Goal: Information Seeking & Learning: Learn about a topic

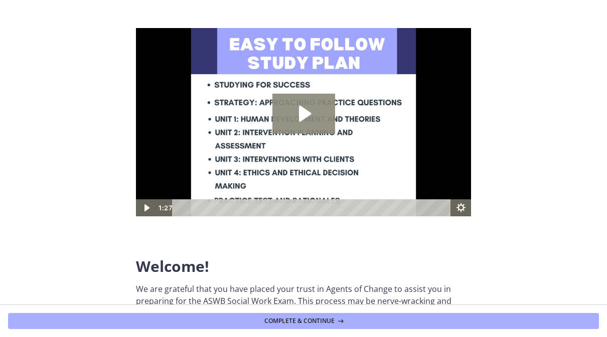
click at [306, 112] on icon "Play Video: c1o6hcmjueu5qasqsu00.mp4" at bounding box center [305, 114] width 12 height 16
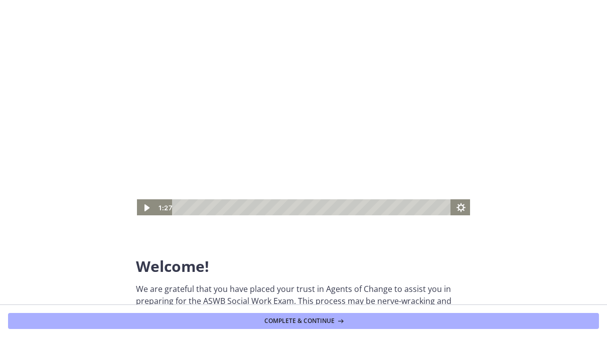
click at [150, 210] on icon "Play Video" at bounding box center [146, 208] width 20 height 17
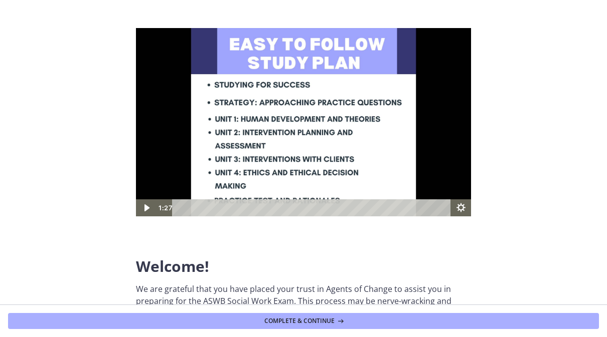
click at [155, 208] on icon "Play Video" at bounding box center [146, 208] width 20 height 17
click at [150, 209] on icon "Play Video" at bounding box center [146, 208] width 20 height 17
click at [144, 208] on icon "Play Video" at bounding box center [146, 208] width 5 height 7
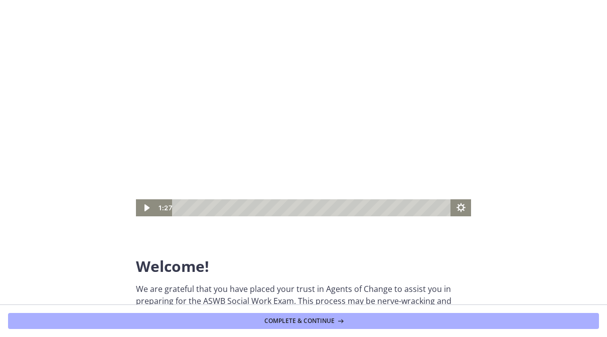
click at [149, 212] on icon "Play Video" at bounding box center [146, 208] width 20 height 17
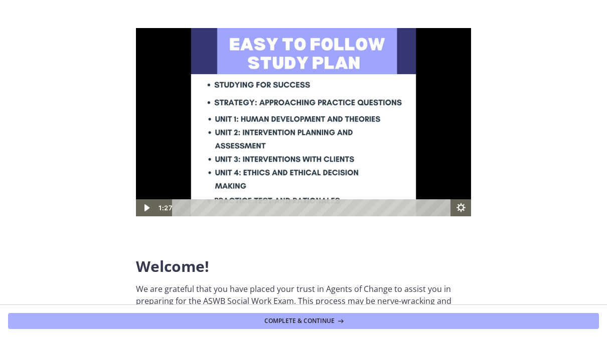
click at [149, 210] on icon "Play Video" at bounding box center [146, 208] width 20 height 17
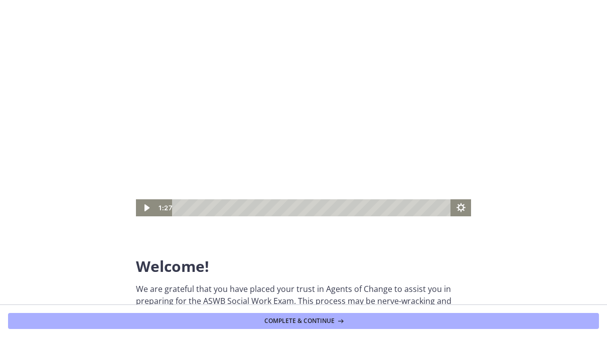
scroll to position [-1, 0]
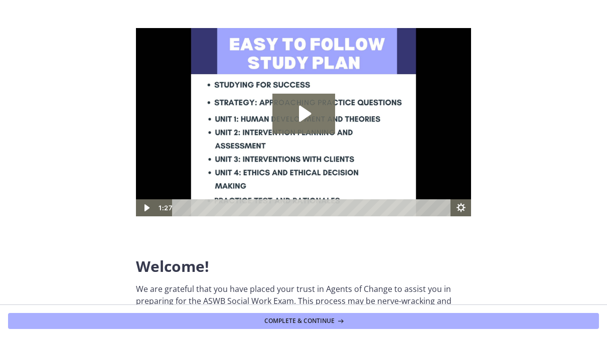
click at [308, 111] on icon "Play Video: c1o6hcmjueu5qasqsu00.mp4" at bounding box center [303, 114] width 63 height 40
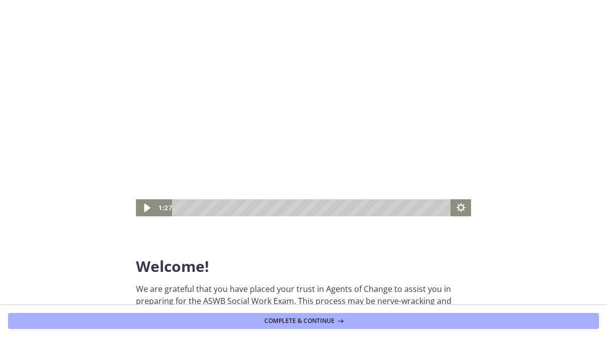
click at [145, 211] on icon "Play Video" at bounding box center [147, 208] width 6 height 9
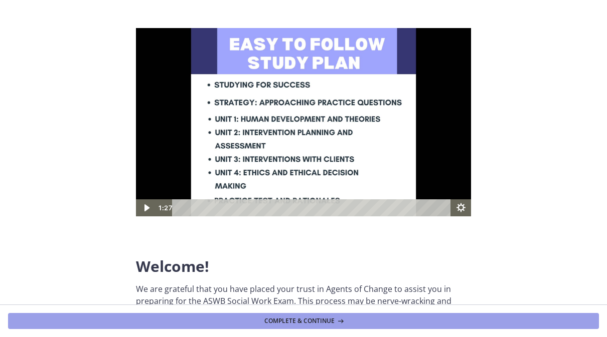
click at [349, 320] on button "Complete & continue" at bounding box center [303, 321] width 591 height 16
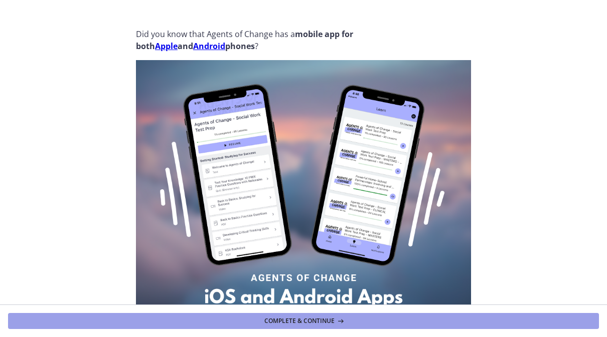
click at [379, 322] on button "Complete & continue" at bounding box center [303, 321] width 591 height 16
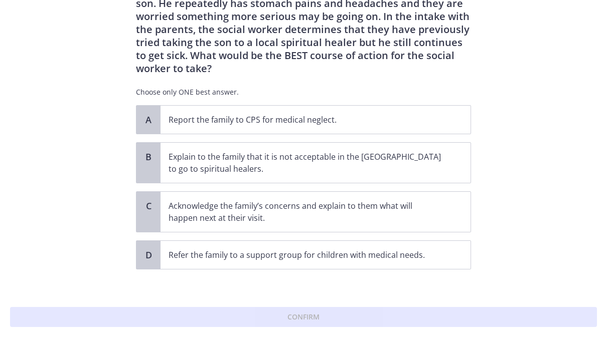
scroll to position [61, 0]
click at [405, 250] on p "Refer the family to a support group for children with medical needs." at bounding box center [305, 256] width 274 height 12
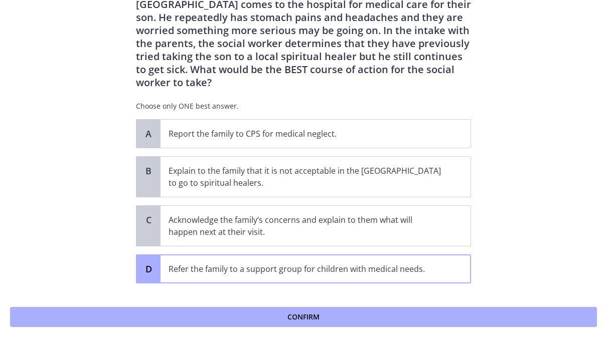
scroll to position [47, 0]
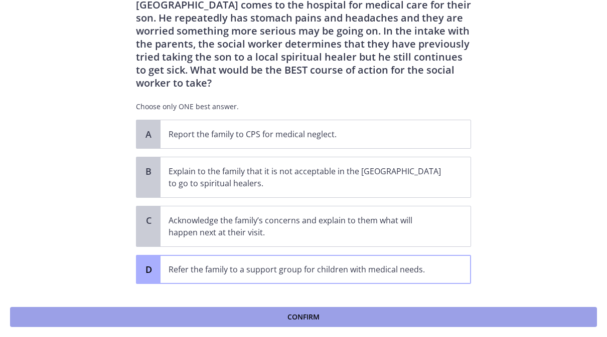
click at [312, 318] on span "Confirm" at bounding box center [303, 317] width 32 height 12
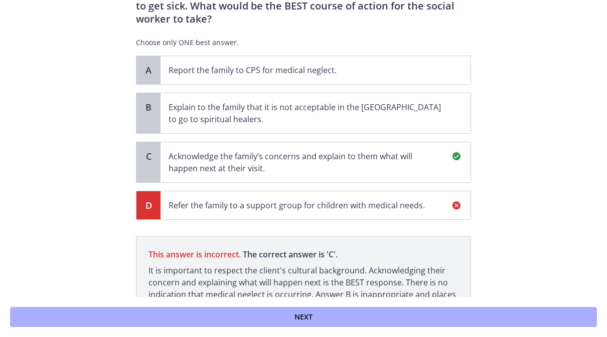
scroll to position [178, 0]
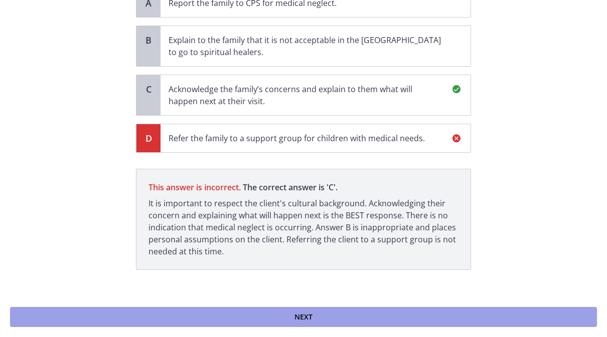
click at [351, 317] on button "Next" at bounding box center [303, 317] width 587 height 20
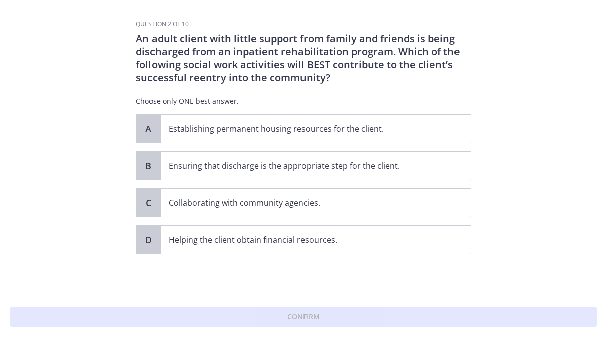
scroll to position [0, 0]
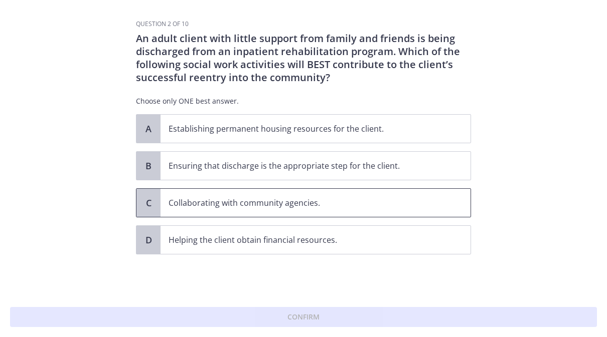
click at [245, 207] on p "Collaborating with community agencies." at bounding box center [305, 203] width 274 height 12
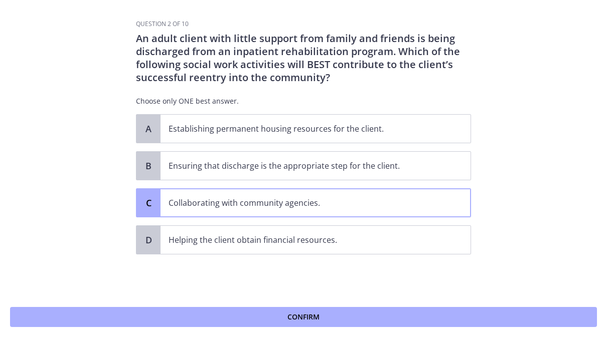
click at [301, 328] on div "Confirm" at bounding box center [303, 317] width 607 height 40
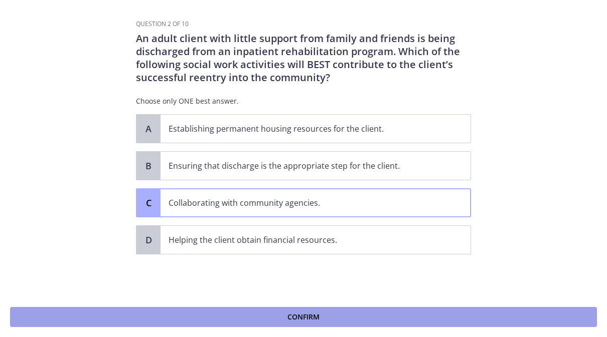
click at [304, 313] on span "Confirm" at bounding box center [303, 317] width 32 height 12
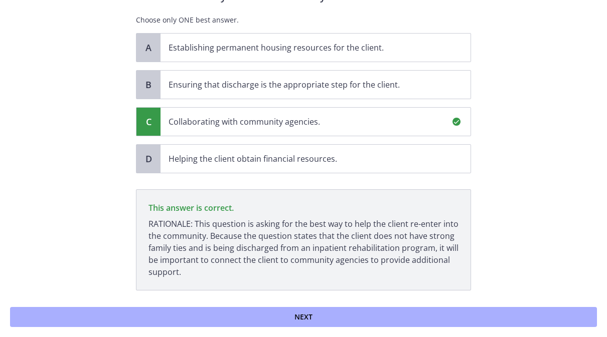
scroll to position [95, 0]
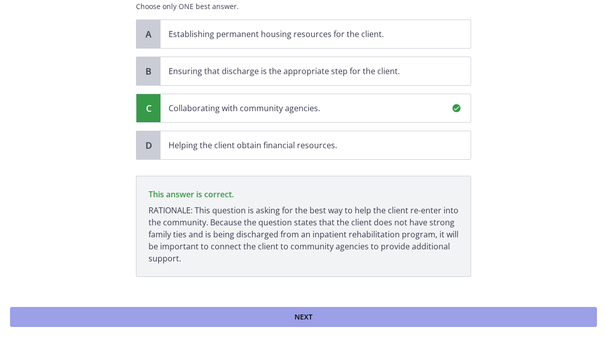
click at [308, 313] on span "Next" at bounding box center [303, 317] width 18 height 12
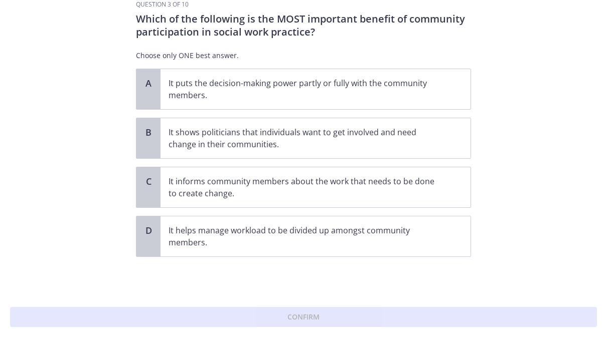
scroll to position [20, 0]
click at [199, 193] on p "It informs community members about the work that needs to be done to create cha…" at bounding box center [305, 187] width 274 height 24
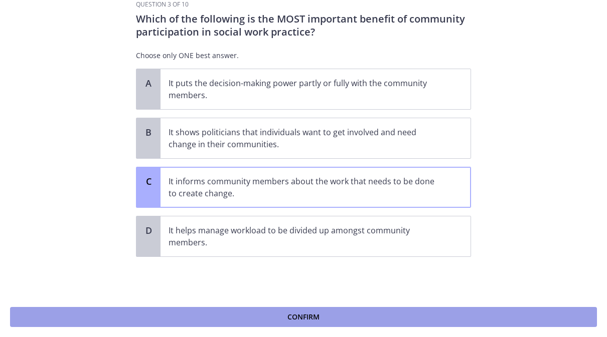
click at [123, 322] on button "Confirm" at bounding box center [303, 317] width 587 height 20
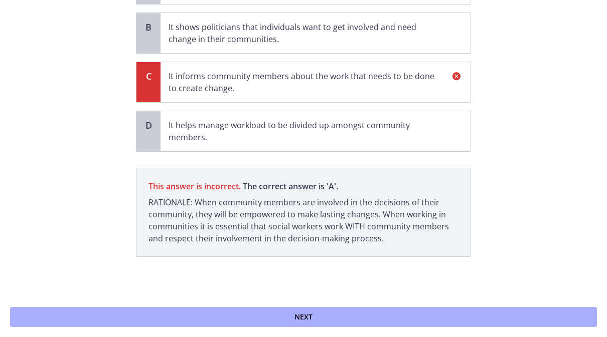
scroll to position [125, 0]
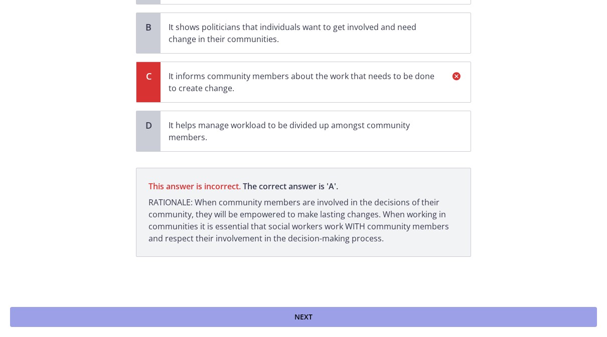
click at [221, 324] on button "Next" at bounding box center [303, 317] width 587 height 20
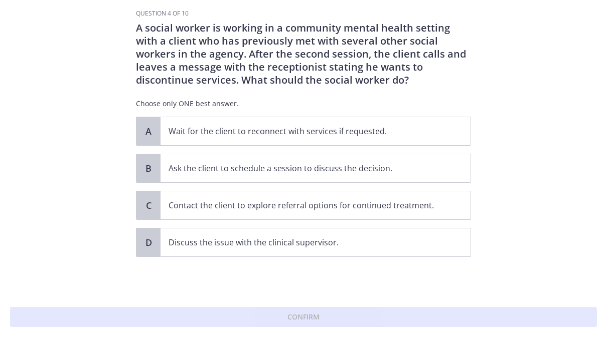
scroll to position [11, 0]
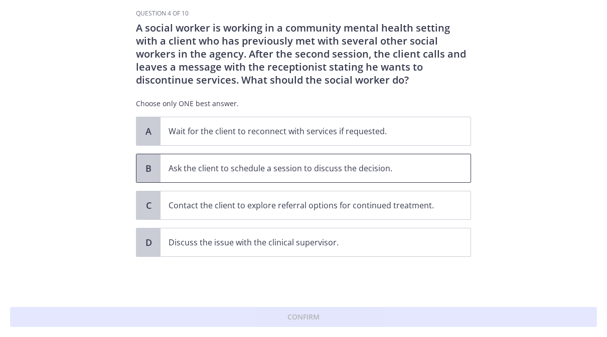
click at [187, 175] on span "Ask the client to schedule a session to discuss the decision." at bounding box center [315, 168] width 310 height 28
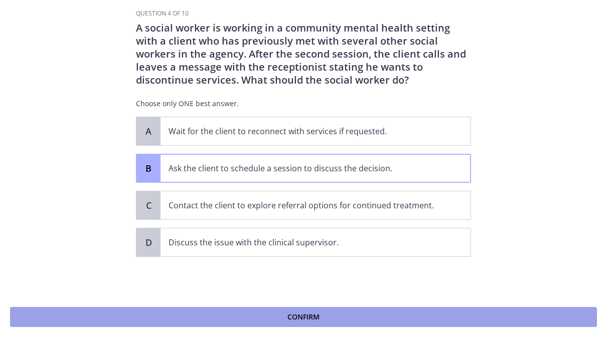
click at [131, 316] on button "Confirm" at bounding box center [303, 317] width 587 height 20
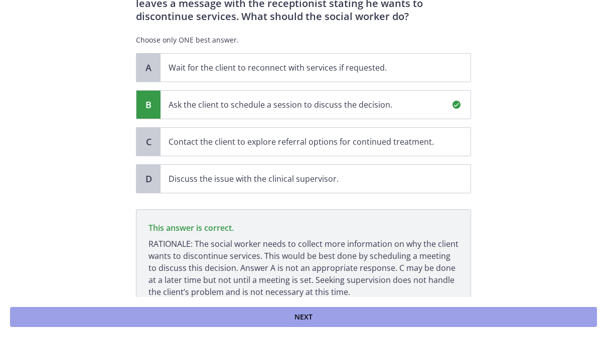
scroll to position [128, 0]
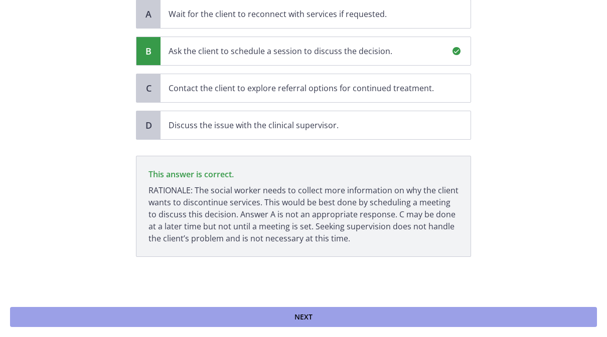
click at [153, 324] on button "Next" at bounding box center [303, 317] width 587 height 20
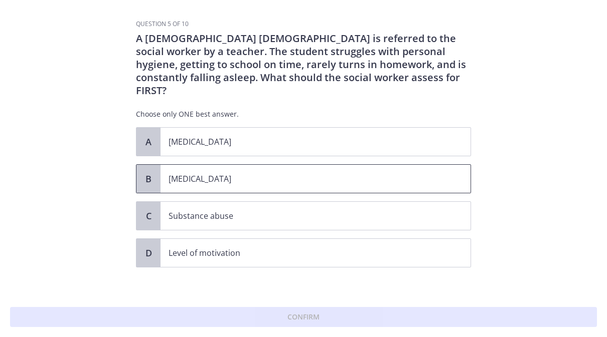
click at [371, 173] on p "Child neglect" at bounding box center [305, 179] width 274 height 12
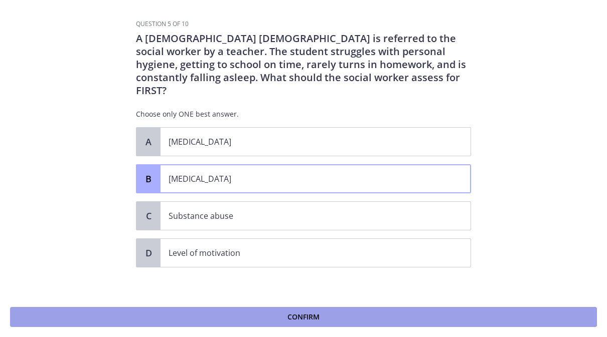
click at [314, 316] on span "Confirm" at bounding box center [303, 317] width 32 height 12
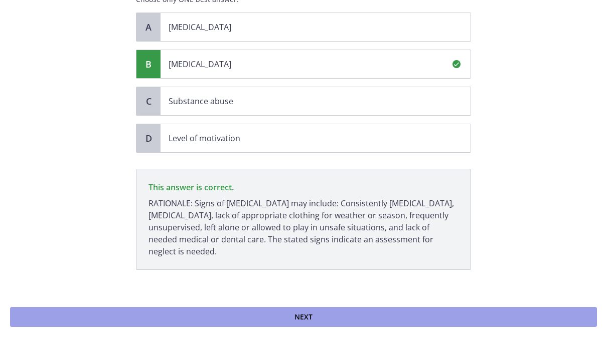
scroll to position [115, 0]
click at [445, 319] on button "Next" at bounding box center [303, 317] width 587 height 20
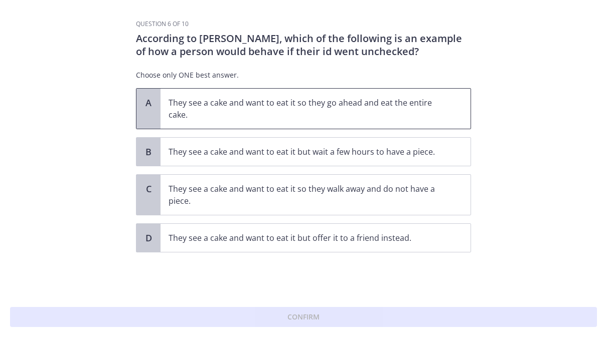
click at [434, 112] on p "They see a cake and want to eat it so they go ahead and eat the entire cake." at bounding box center [305, 109] width 274 height 24
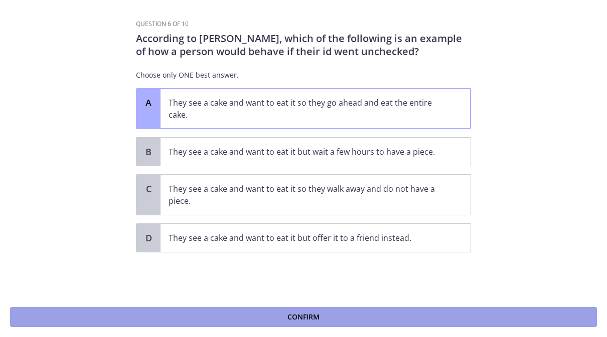
click at [370, 318] on button "Confirm" at bounding box center [303, 317] width 587 height 20
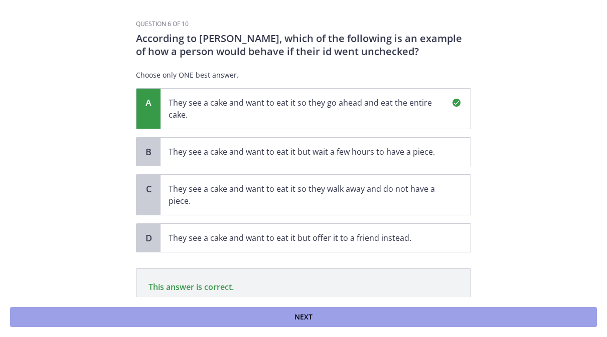
scroll to position [101, 0]
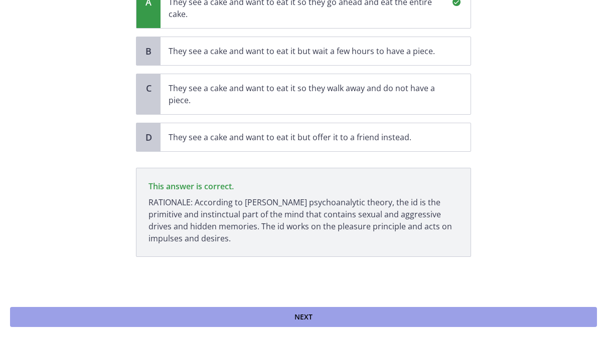
click at [330, 312] on button "Next" at bounding box center [303, 317] width 587 height 20
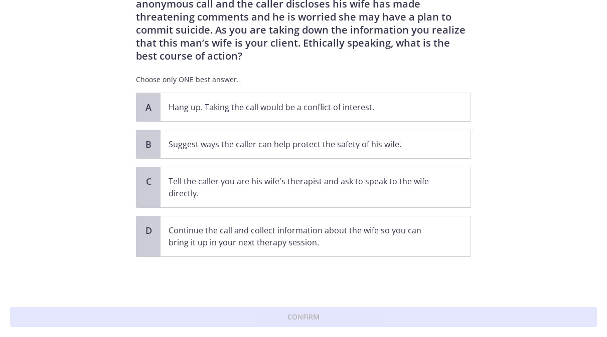
scroll to position [48, 0]
click at [231, 153] on span "Suggest ways the caller can help protect the safety of his wife." at bounding box center [315, 144] width 310 height 28
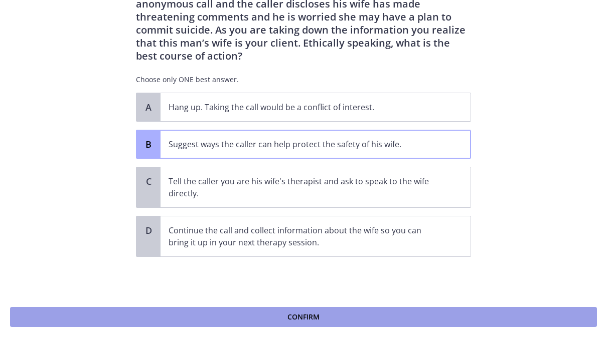
click at [212, 320] on button "Confirm" at bounding box center [303, 317] width 587 height 20
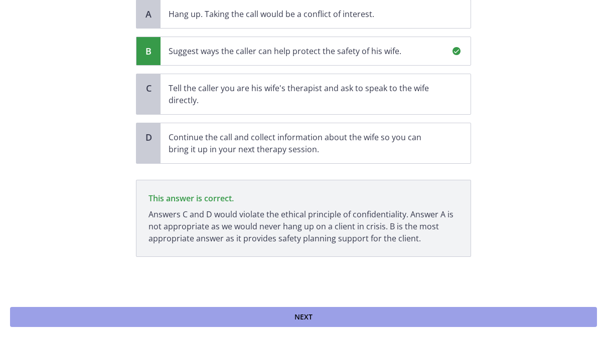
scroll to position [141, 0]
click at [305, 323] on button "Next" at bounding box center [303, 317] width 587 height 20
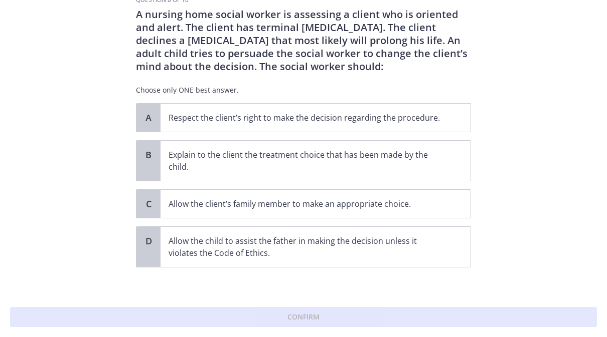
scroll to position [25, 0]
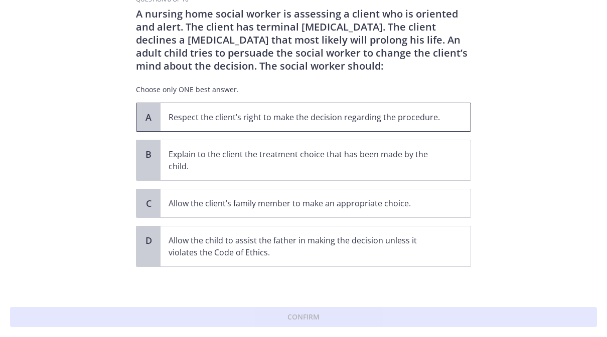
click at [180, 121] on p "Respect the client’s right to make the decision regarding the procedure." at bounding box center [305, 117] width 274 height 12
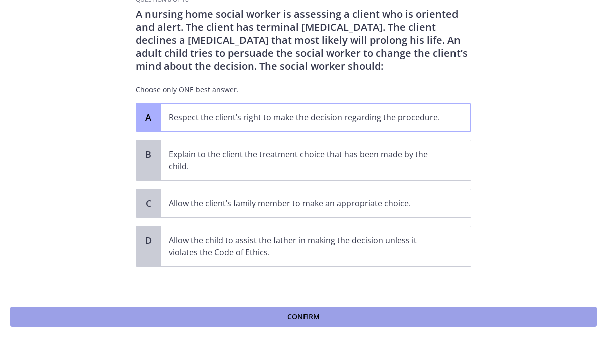
click at [120, 318] on button "Confirm" at bounding box center [303, 317] width 587 height 20
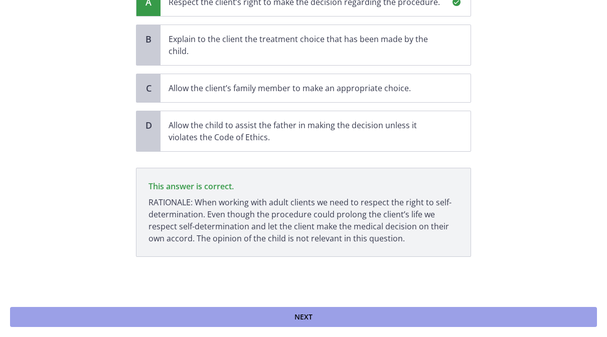
scroll to position [0, 0]
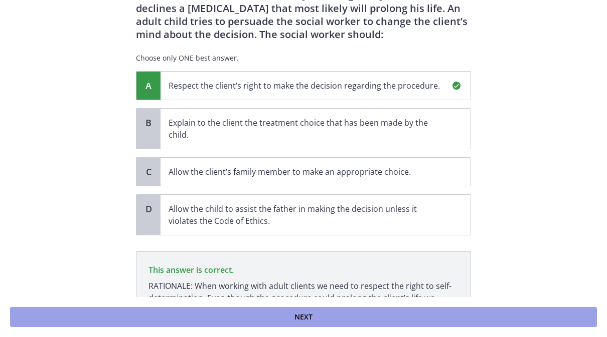
click at [406, 321] on button "Next" at bounding box center [303, 317] width 587 height 20
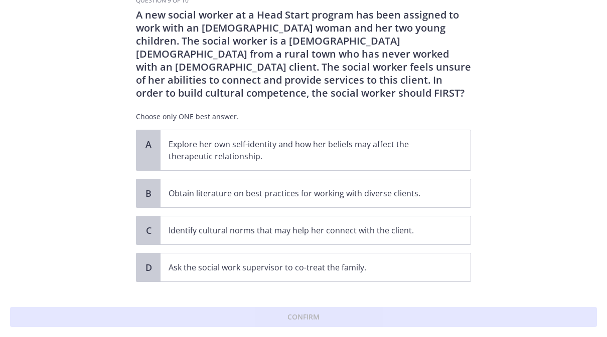
scroll to position [26, 0]
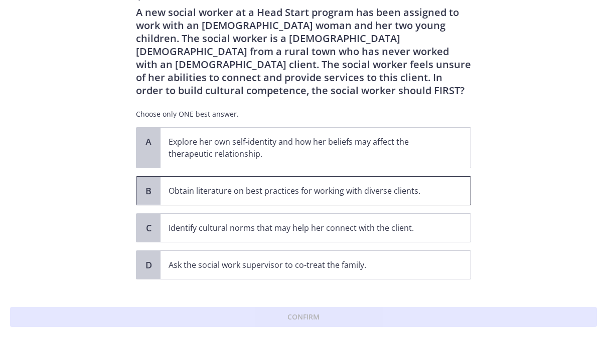
click at [174, 190] on p "Obtain literature on best practices for working with diverse clients." at bounding box center [305, 191] width 274 height 12
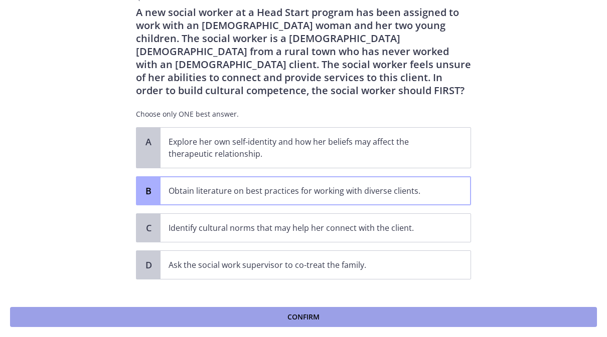
click at [121, 316] on button "Confirm" at bounding box center [303, 317] width 587 height 20
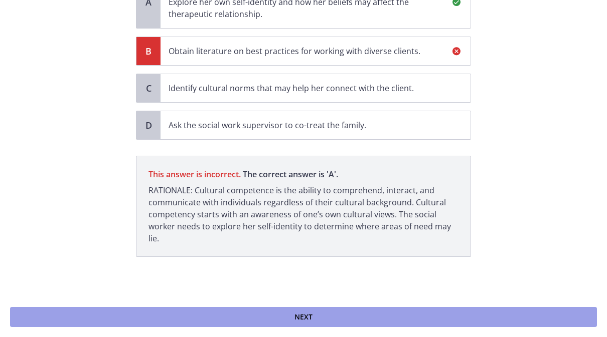
scroll to position [166, 0]
click at [325, 309] on button "Next" at bounding box center [303, 317] width 587 height 20
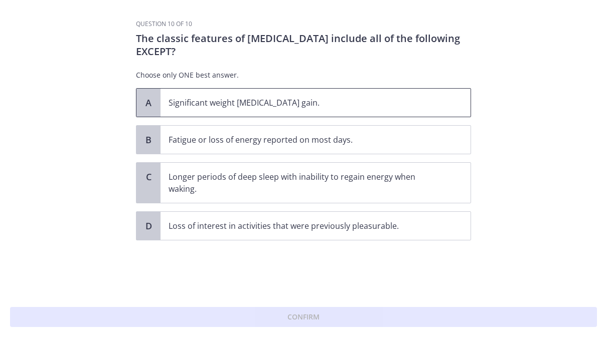
click at [192, 108] on p "Significant weight loss or weight gain." at bounding box center [305, 103] width 274 height 12
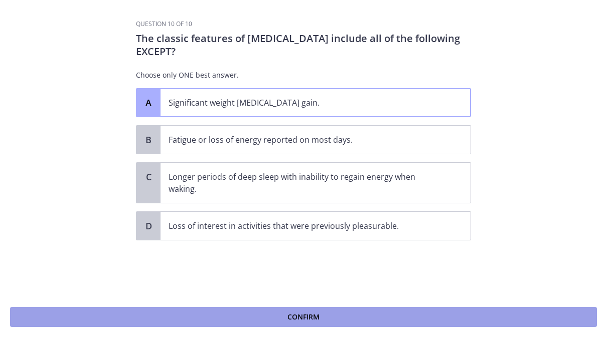
click at [129, 322] on button "Confirm" at bounding box center [303, 317] width 587 height 20
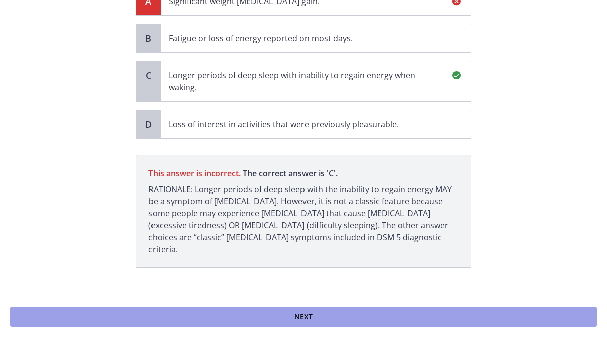
scroll to position [101, 0]
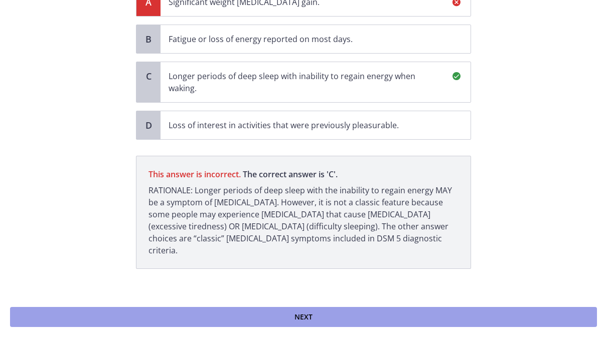
click at [119, 314] on button "Next" at bounding box center [303, 317] width 587 height 20
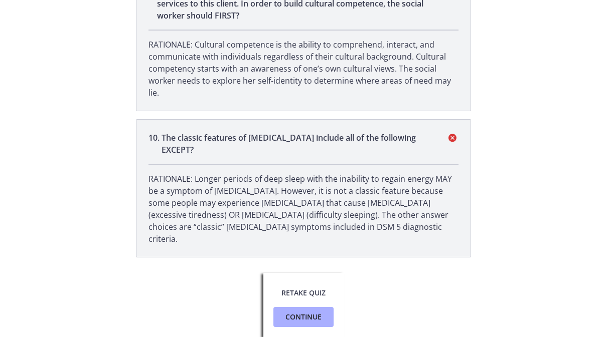
scroll to position [1479, 0]
click at [301, 318] on span "Continue" at bounding box center [303, 317] width 36 height 12
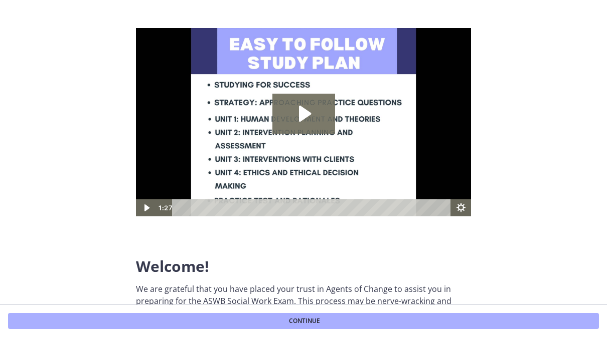
click at [262, 132] on img at bounding box center [303, 122] width 335 height 189
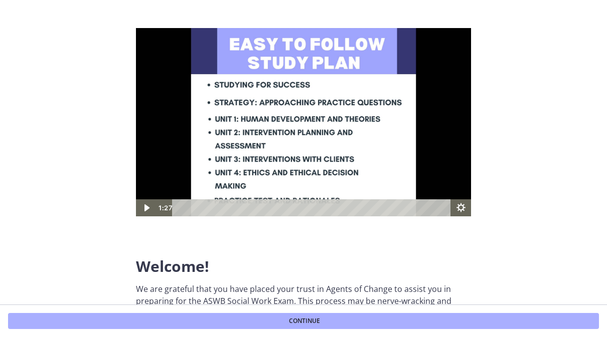
click at [305, 126] on img at bounding box center [303, 122] width 335 height 189
click at [275, 122] on img at bounding box center [303, 122] width 335 height 189
click at [136, 197] on img at bounding box center [303, 122] width 335 height 189
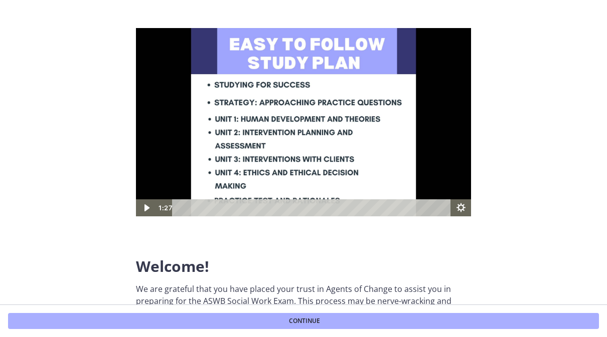
click at [143, 211] on icon "Play Video" at bounding box center [146, 208] width 20 height 17
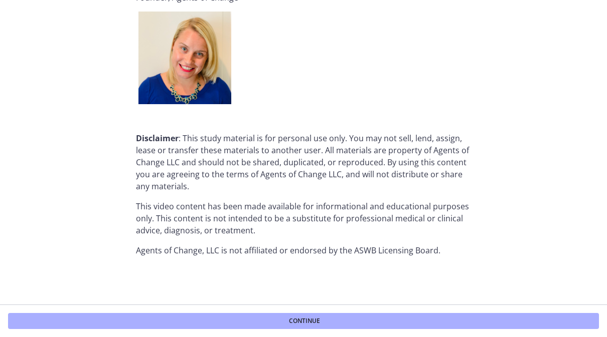
scroll to position [1266, 0]
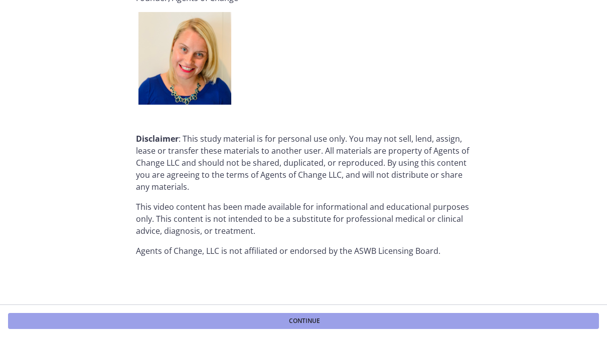
click at [447, 316] on button "Continue" at bounding box center [303, 321] width 591 height 16
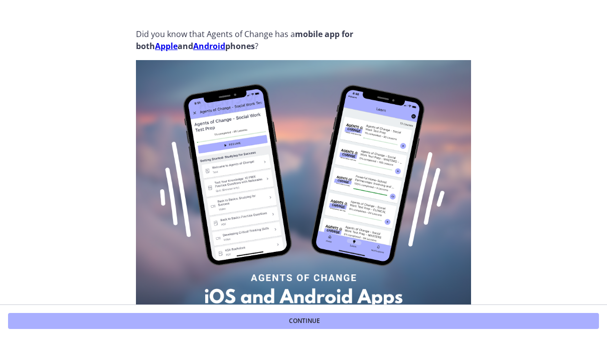
click at [473, 311] on footer "Continue" at bounding box center [303, 321] width 607 height 33
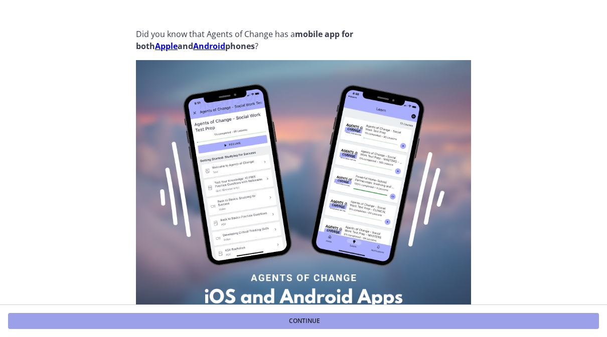
click at [476, 317] on button "Continue" at bounding box center [303, 321] width 591 height 16
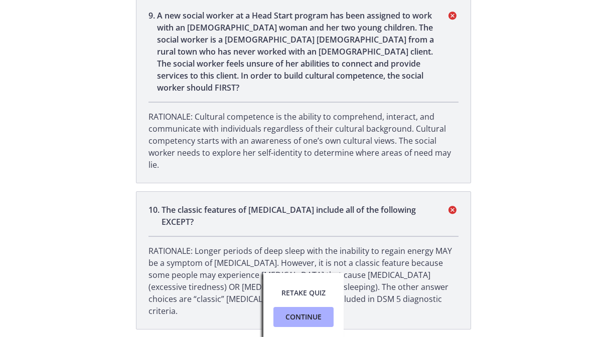
scroll to position [1390, 0]
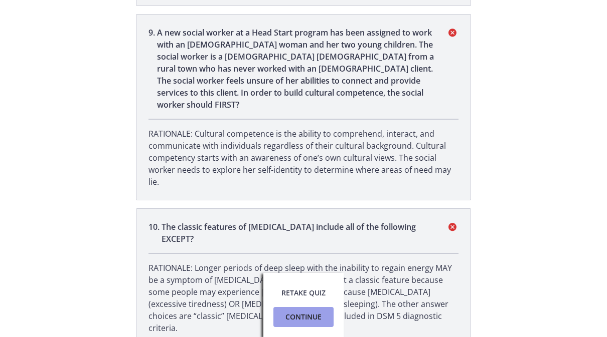
click at [324, 323] on button "Continue" at bounding box center [303, 317] width 60 height 20
